Goal: Information Seeking & Learning: Learn about a topic

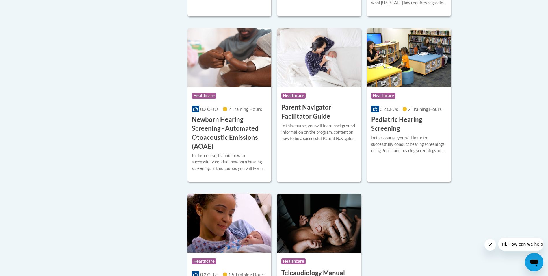
scroll to position [296, 0]
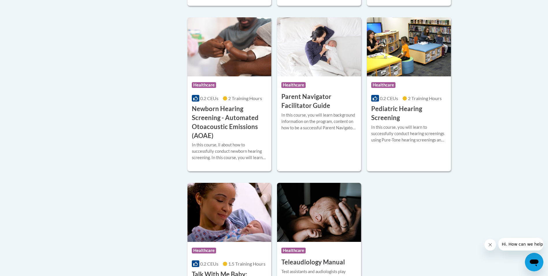
click at [306, 102] on h3 "Parent Navigator Facilitator Guide" at bounding box center [319, 101] width 75 height 18
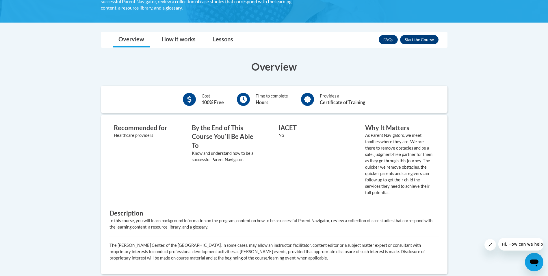
scroll to position [124, 0]
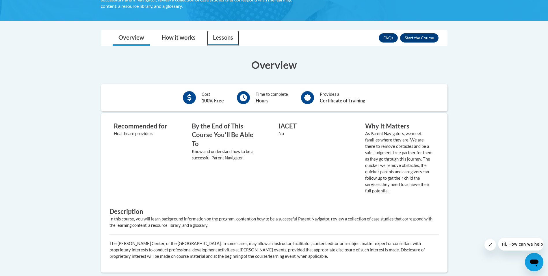
click at [218, 39] on link "Lessons" at bounding box center [223, 37] width 32 height 15
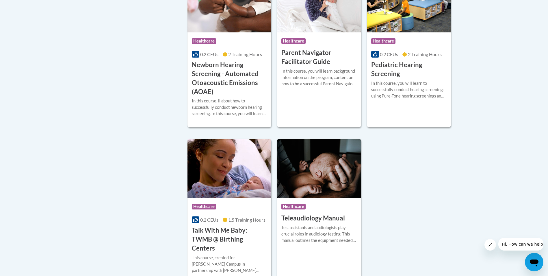
scroll to position [364, 0]
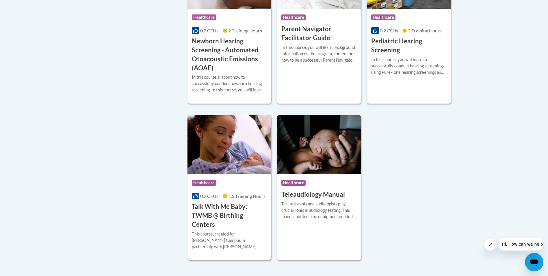
click at [215, 216] on h3 "Talk With Me Baby: TWMB @ Birthing Centers" at bounding box center [229, 215] width 75 height 27
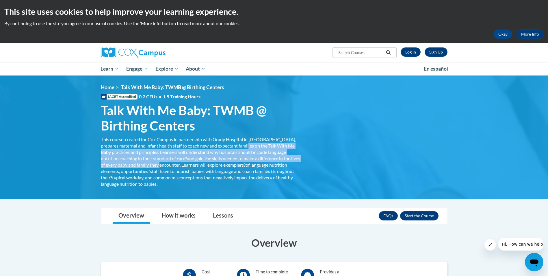
drag, startPoint x: 251, startPoint y: 146, endPoint x: 177, endPoint y: 165, distance: 76.4
click at [177, 165] on div "This course, created for [PERSON_NAME] Campus in partnership with [PERSON_NAME]…" at bounding box center [200, 161] width 199 height 51
drag, startPoint x: 177, startPoint y: 165, endPoint x: 162, endPoint y: 163, distance: 15.4
click at [76, 154] on img at bounding box center [274, 136] width 548 height 123
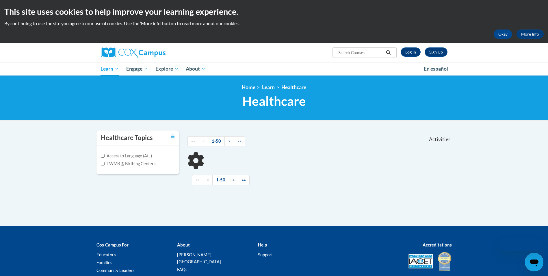
scroll to position [45, 0]
